Goal: Information Seeking & Learning: Learn about a topic

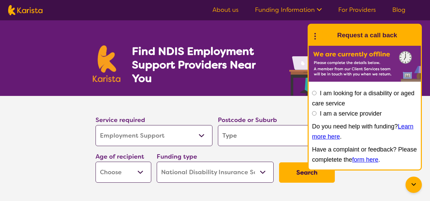
select select "Employment Support"
select select "NDIS"
select select "Employment Support"
select select "NDIS"
click at [60, 40] on div "Find NDIS Employment Support Providers Near You" at bounding box center [215, 58] width 430 height 76
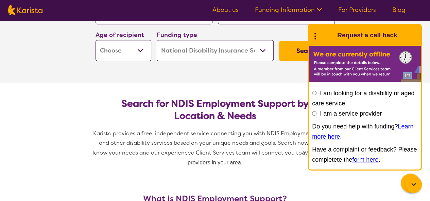
scroll to position [136, 0]
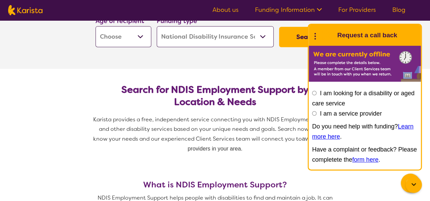
click at [311, 36] on icon at bounding box center [314, 35] width 9 height 11
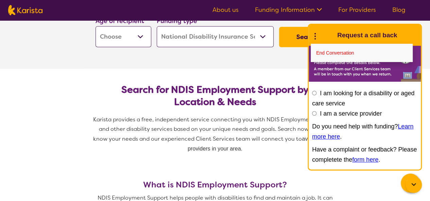
click at [276, 56] on section "Service required Allied Health Assistant Assessment (ADHD or Autism) Behaviour …" at bounding box center [215, 14] width 272 height 109
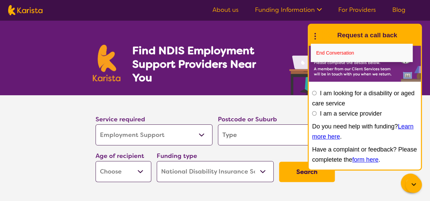
scroll to position [0, 0]
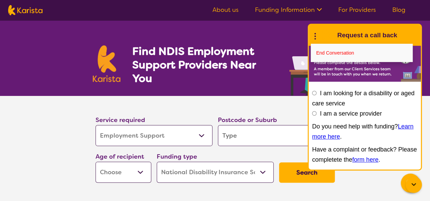
click at [202, 135] on select "Allied Health Assistant Assessment ([MEDICAL_DATA] or [MEDICAL_DATA]) Behaviour…" at bounding box center [153, 135] width 117 height 21
select select "[MEDICAL_DATA]"
click at [95, 125] on select "Allied Health Assistant Assessment ([MEDICAL_DATA] or [MEDICAL_DATA]) Behaviour…" at bounding box center [153, 135] width 117 height 21
select select "[MEDICAL_DATA]"
click at [248, 135] on input "search" at bounding box center [276, 135] width 117 height 21
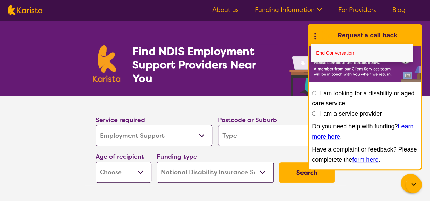
type input "2"
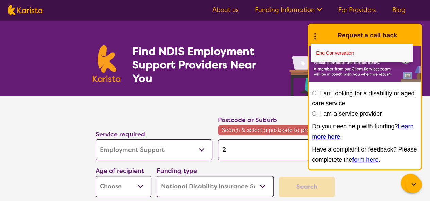
type input "21"
type input "211"
type input "2118"
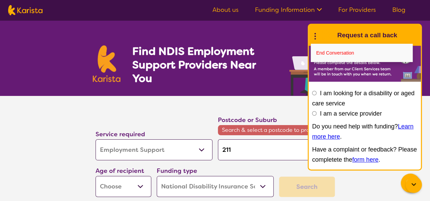
type input "2118"
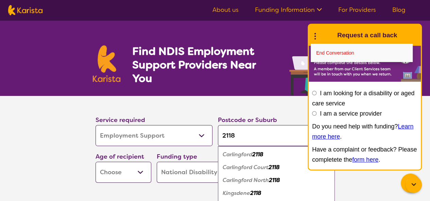
type input "2118"
click at [256, 154] on em "2118" at bounding box center [257, 154] width 11 height 7
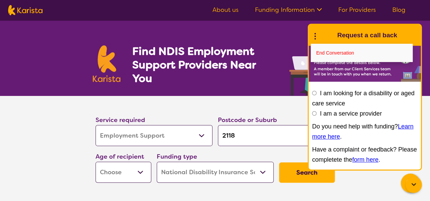
click at [145, 173] on select "Early Childhood - 0 to 9 Child - 10 to 11 Adolescent - 12 to 17 Adult - 18 to 6…" at bounding box center [123, 172] width 56 height 21
select select "AD"
click at [95, 162] on select "Early Childhood - 0 to 9 Child - 10 to 11 Adolescent - 12 to 17 Adult - 18 to 6…" at bounding box center [123, 172] width 56 height 21
select select "AD"
click at [292, 175] on button "Search" at bounding box center [307, 173] width 56 height 20
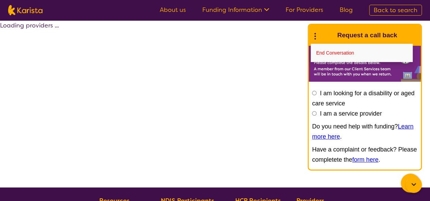
select select "by_score"
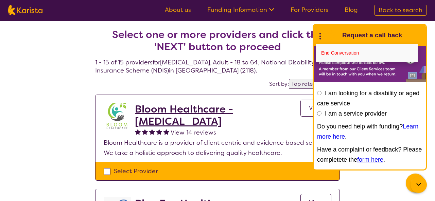
select select "Employment Support"
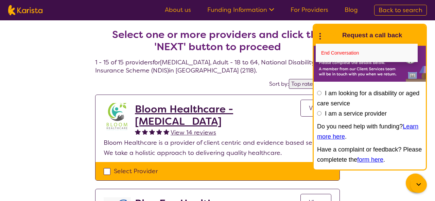
select select "AD"
select select "NDIS"
select select "Employment Support"
select select "AD"
select select "NDIS"
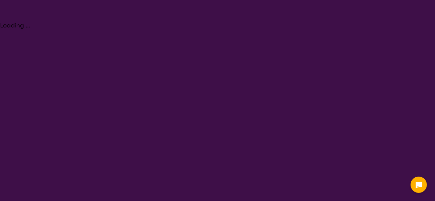
select select "Employment Support"
select select "AD"
select select "NDIS"
select select "Employment Support"
select select "AD"
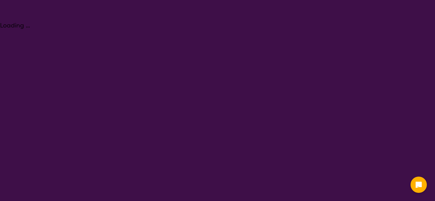
select select "NDIS"
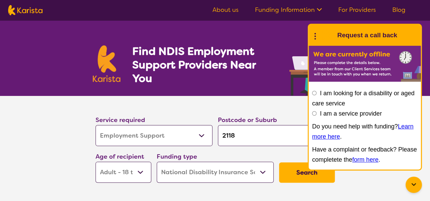
click at [17, 49] on div "Find NDIS Employment Support Providers Near You" at bounding box center [215, 58] width 430 height 76
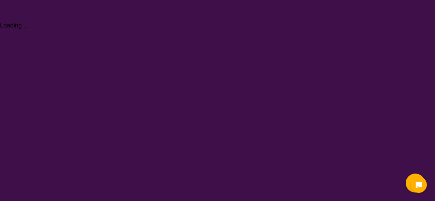
select select "Employment Support"
select select "AD"
select select "NDIS"
select select "Employment Support"
select select "AD"
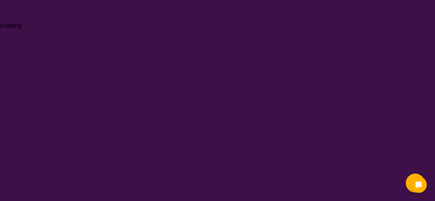
select select "NDIS"
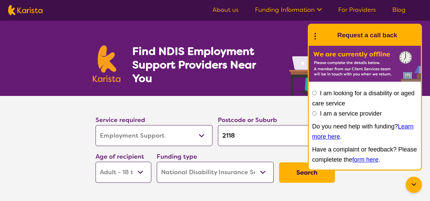
click at [202, 137] on select "Allied Health Assistant Assessment ([MEDICAL_DATA] or [MEDICAL_DATA]) Behaviour…" at bounding box center [153, 135] width 117 height 21
select select
click at [95, 125] on select "Allied Health Assistant Assessment ([MEDICAL_DATA] or [MEDICAL_DATA]) Behaviour…" at bounding box center [153, 135] width 117 height 21
select select
click at [249, 136] on input "2118" at bounding box center [276, 135] width 117 height 21
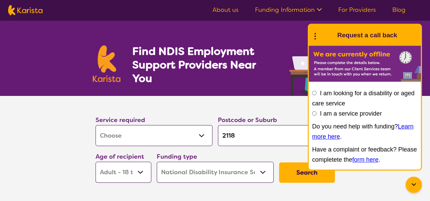
type input "211"
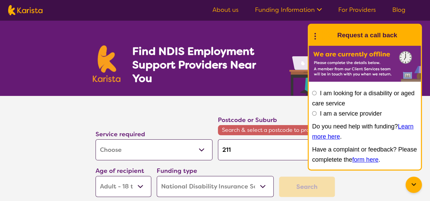
type input "21"
type input "2"
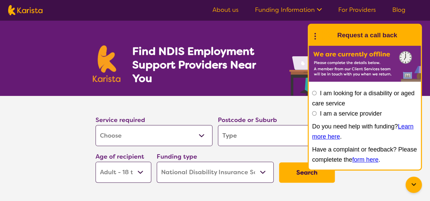
click at [148, 169] on select "Early Childhood - 0 to 9 Child - 10 to 11 Adolescent - 12 to 17 Adult - 18 to 6…" at bounding box center [123, 172] width 56 height 21
select select
click at [95, 162] on select "Early Childhood - 0 to 9 Child - 10 to 11 Adolescent - 12 to 17 Adult - 18 to 6…" at bounding box center [123, 172] width 56 height 21
select select
